Goal: Task Accomplishment & Management: Use online tool/utility

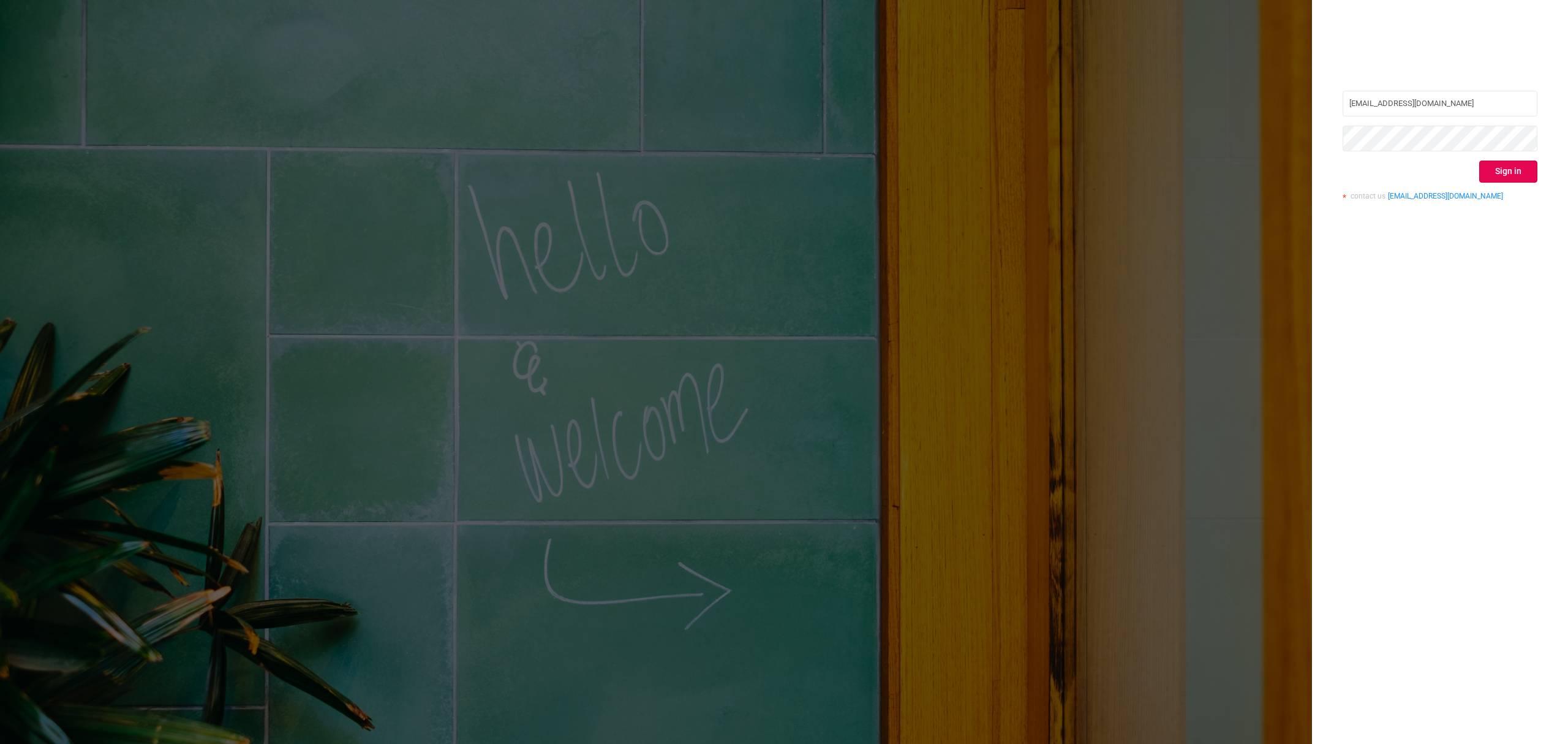
click at [1491, 161] on button "Sign in" at bounding box center [1509, 172] width 58 height 22
click at [1494, 161] on div "Sign in" at bounding box center [1440, 172] width 195 height 22
click at [1500, 165] on div "Sign in" at bounding box center [1440, 172] width 195 height 22
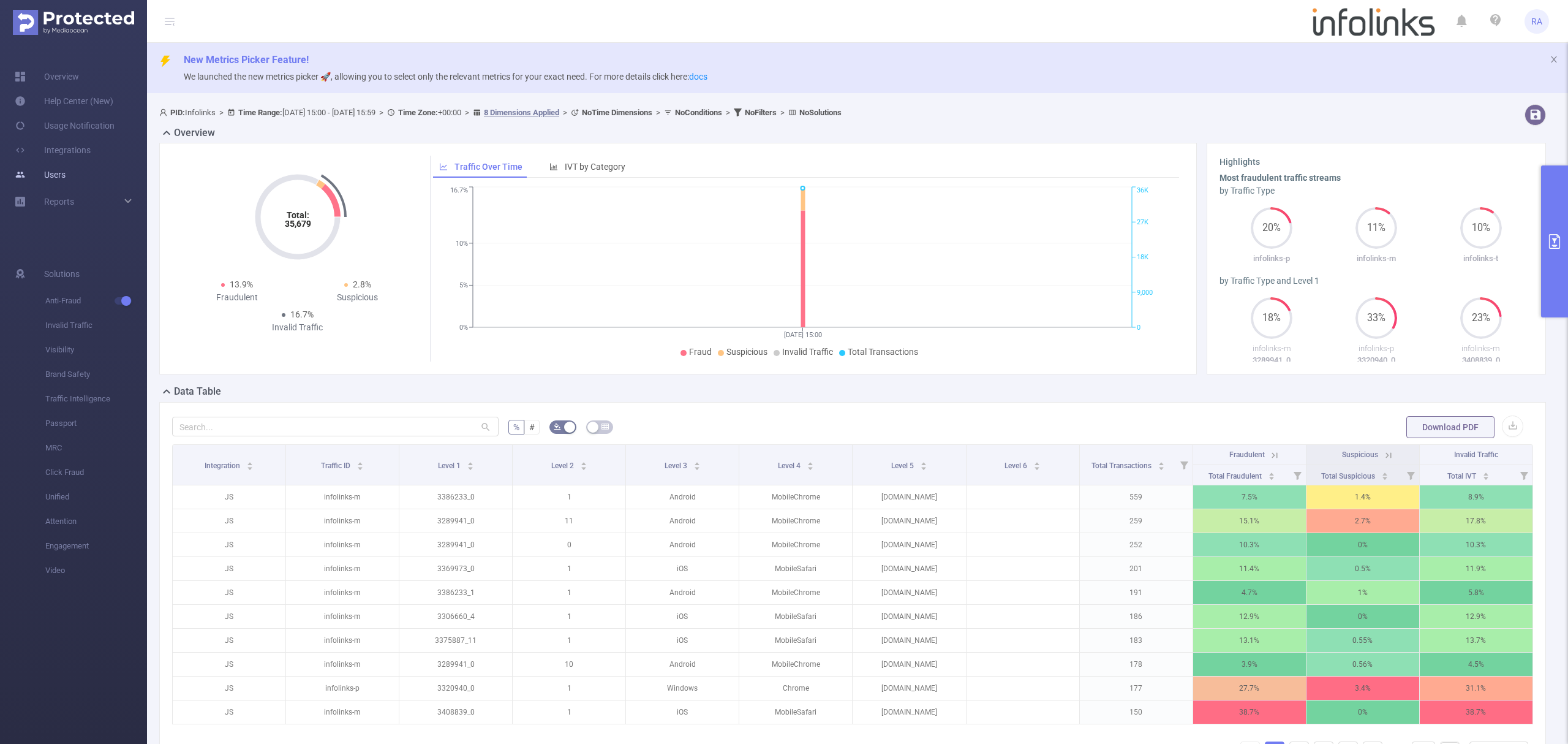
click at [43, 187] on link "Users" at bounding box center [40, 175] width 51 height 25
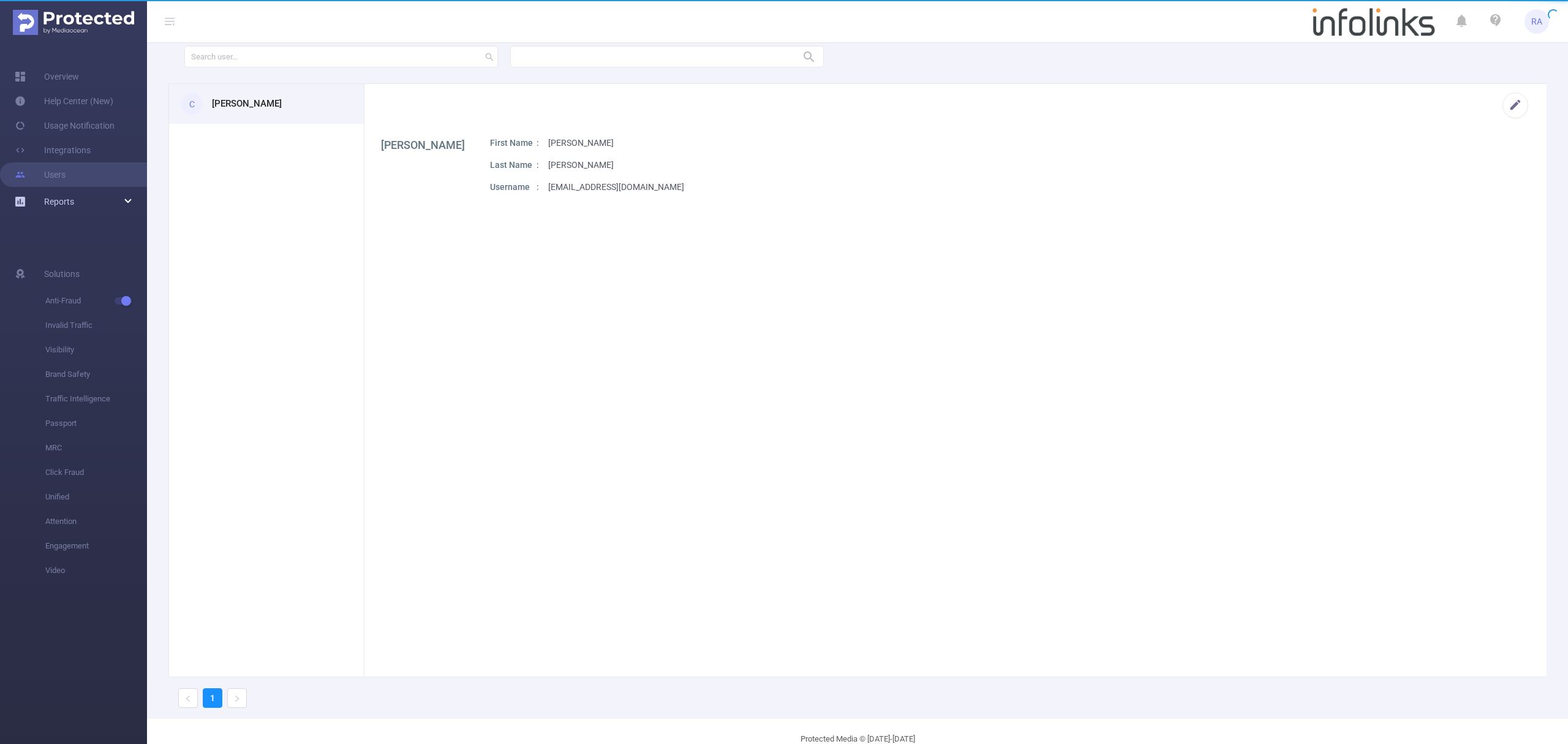
click at [51, 201] on span "Reports" at bounding box center [59, 201] width 30 height 10
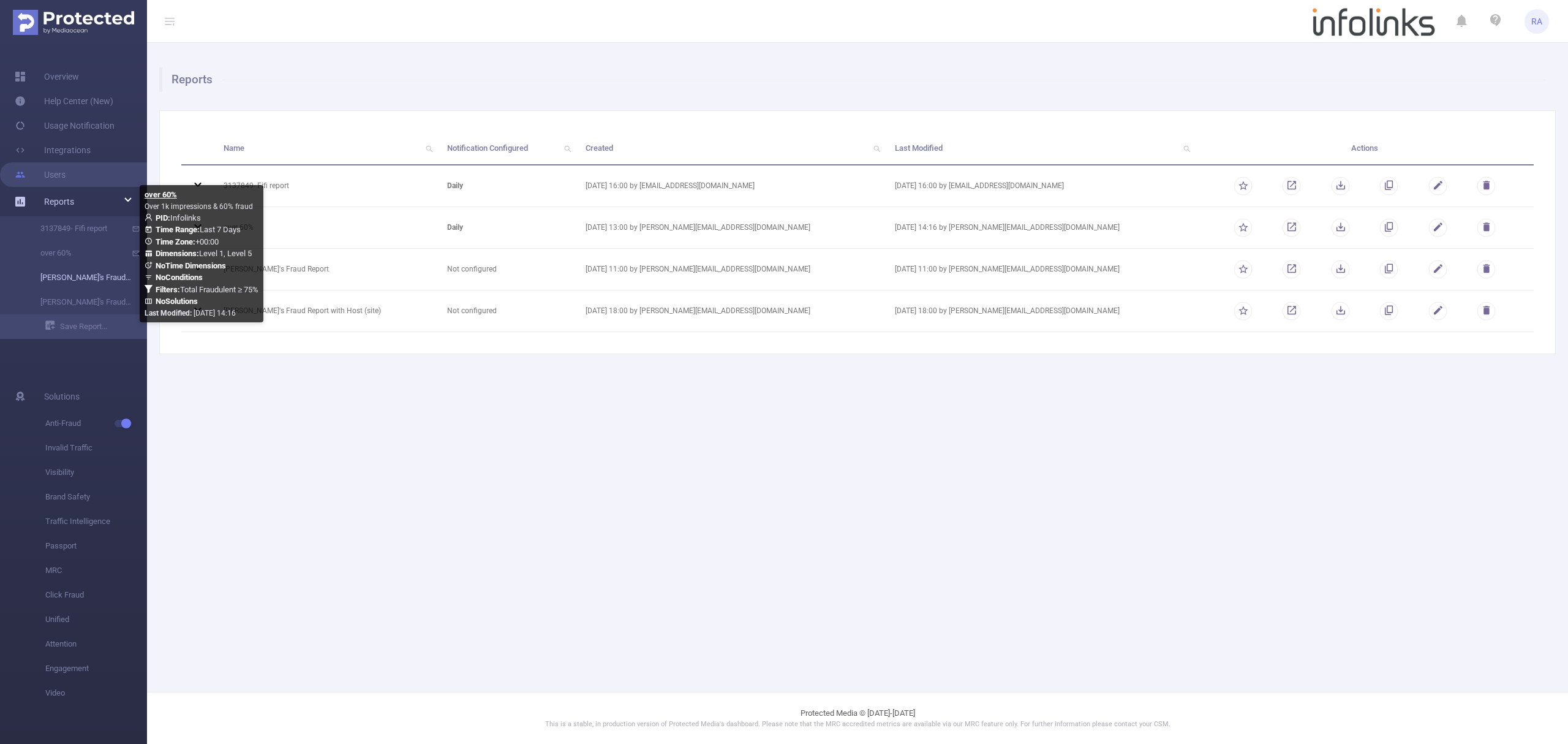
click at [75, 278] on link "[PERSON_NAME]'s Fraud Report" at bounding box center [78, 277] width 108 height 25
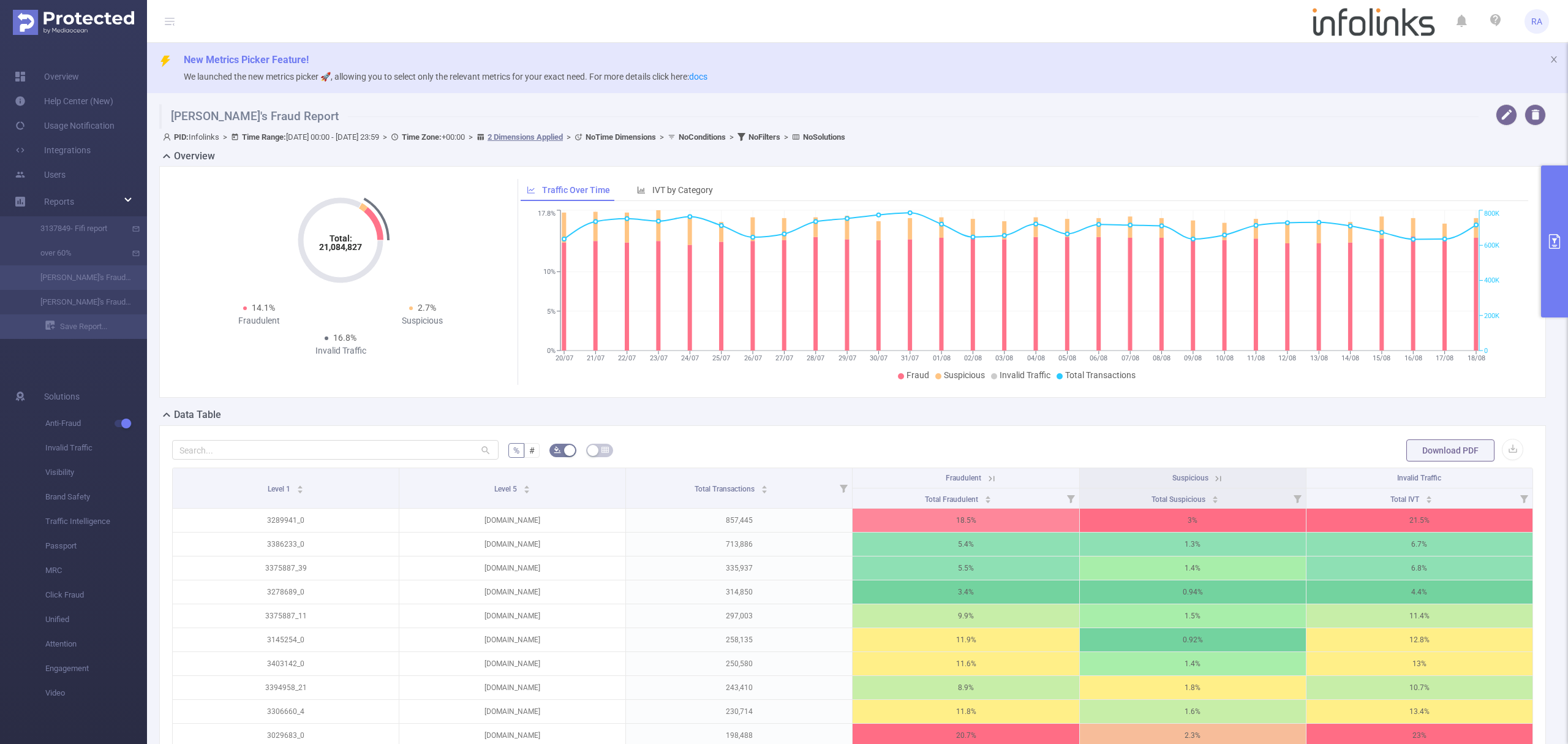
drag, startPoint x: 1522, startPoint y: 242, endPoint x: 1539, endPoint y: 248, distance: 18.0
click at [1532, 245] on div "Total: 21,084,827 Total: 21,084,827 14.1% Fraudulent 2.7% Suspicious 16.8% Inva…" at bounding box center [852, 282] width 1387 height 232
click at [1567, 249] on button "primary" at bounding box center [1555, 242] width 27 height 152
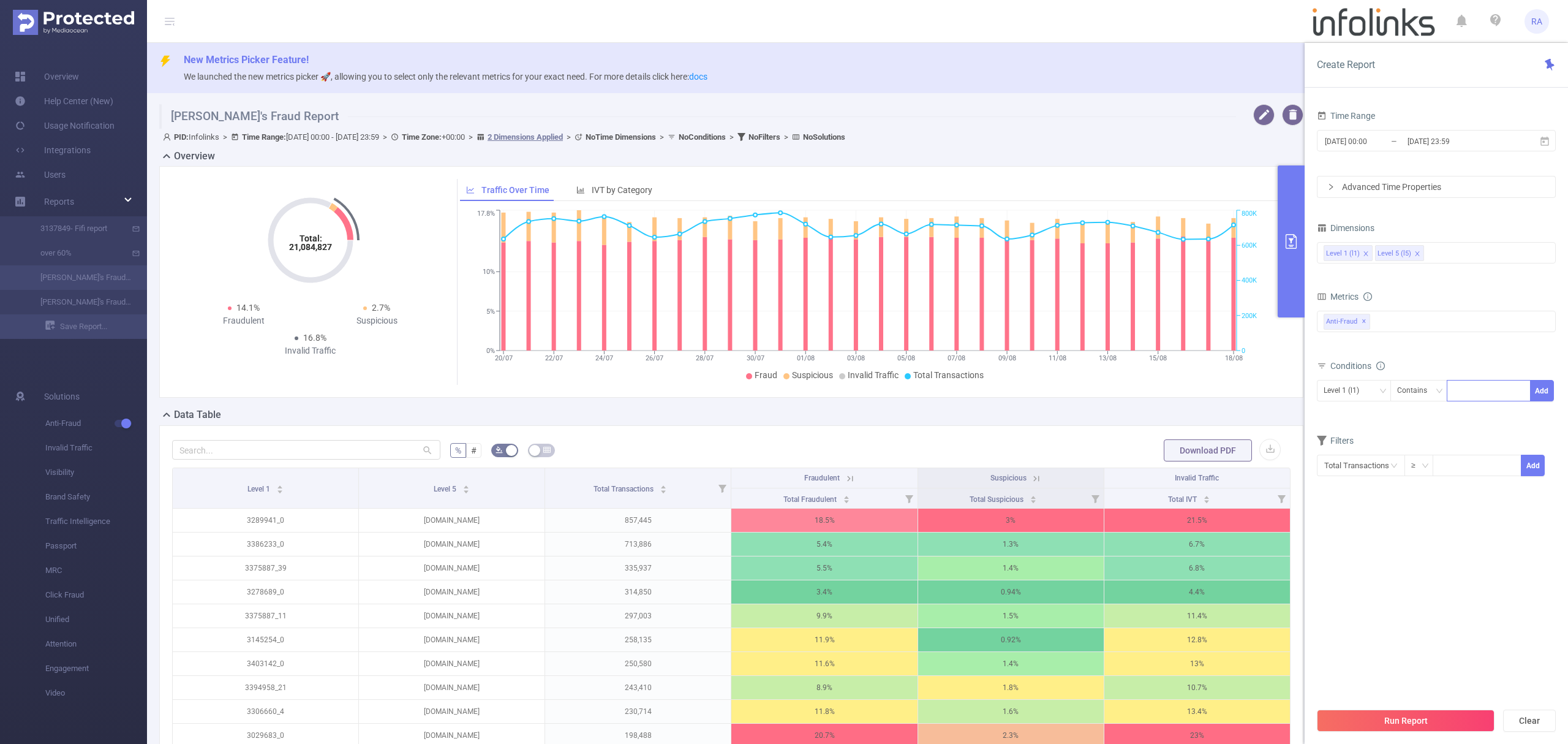
click at [1470, 386] on div at bounding box center [1489, 390] width 71 height 20
type input "v"
drag, startPoint x: 1481, startPoint y: 400, endPoint x: 1471, endPoint y: 396, distance: 10.8
click at [1445, 401] on span "Level 1 (l1) Contains v Add" at bounding box center [1437, 390] width 239 height 22
paste input "3439162"
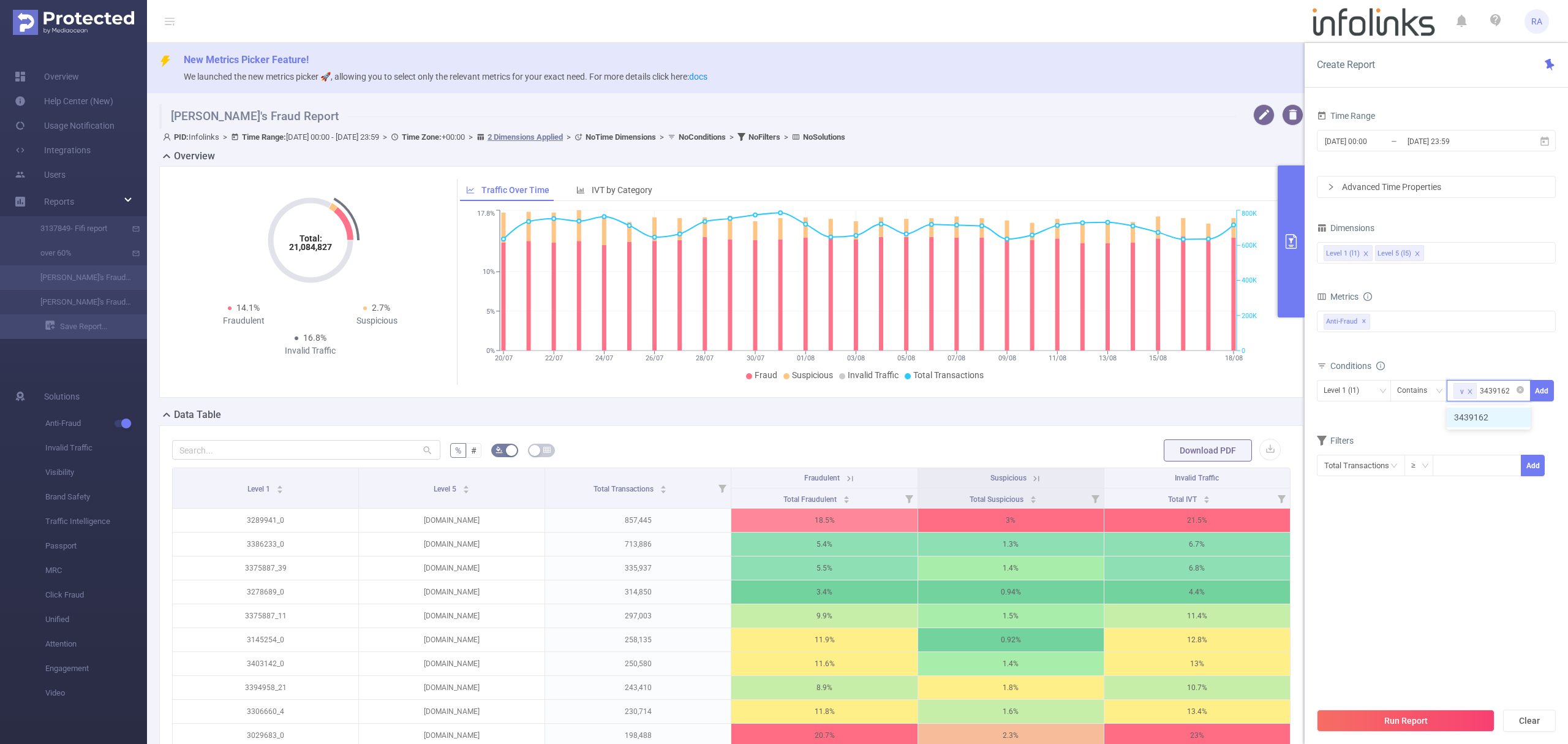
click at [1471, 393] on icon "icon: close" at bounding box center [1471, 392] width 4 height 4
type input "3439162"
click at [1554, 389] on button "Add" at bounding box center [1542, 390] width 24 height 22
click at [1392, 706] on div "Run Report Clear" at bounding box center [1437, 721] width 264 height 47
click at [1400, 716] on button "Run Report" at bounding box center [1405, 721] width 178 height 22
